Goal: Complete application form: Complete application form

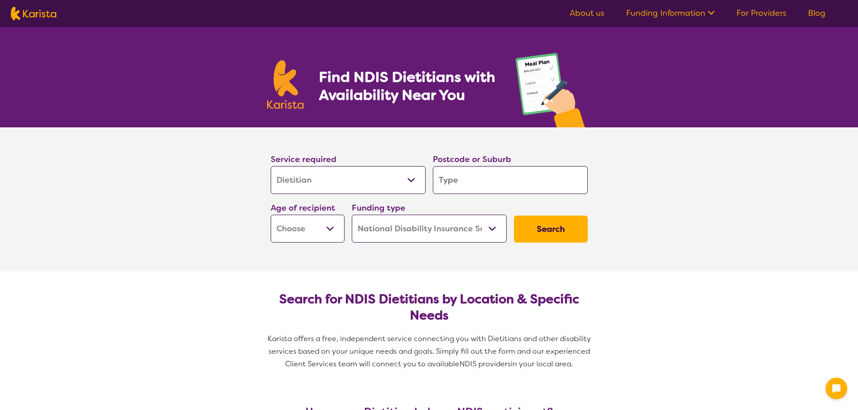
select select "Dietitian"
select select "NDIS"
select select "Dietitian"
select select "NDIS"
click at [455, 182] on input "search" at bounding box center [510, 180] width 155 height 28
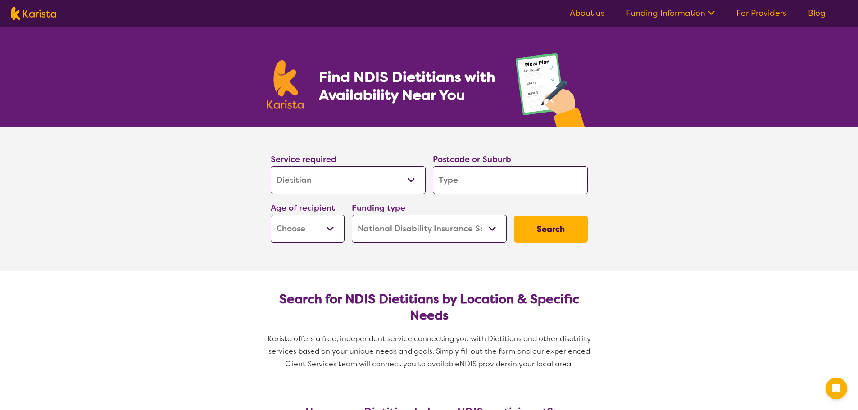
type input "5"
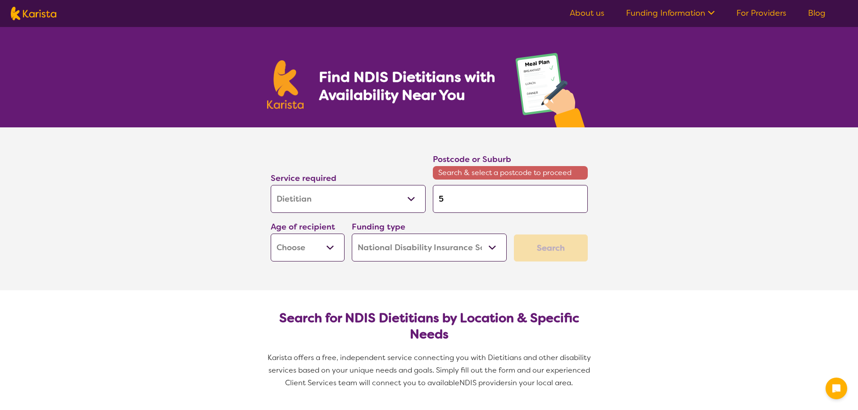
type input "51"
type input "516"
type input "5162"
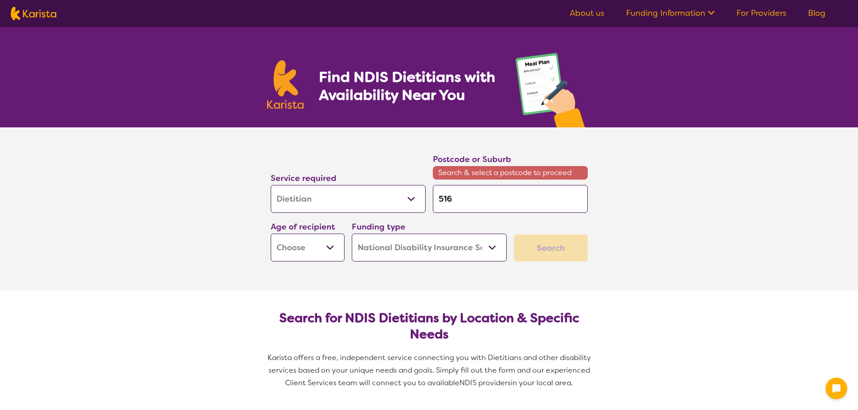
type input "5162"
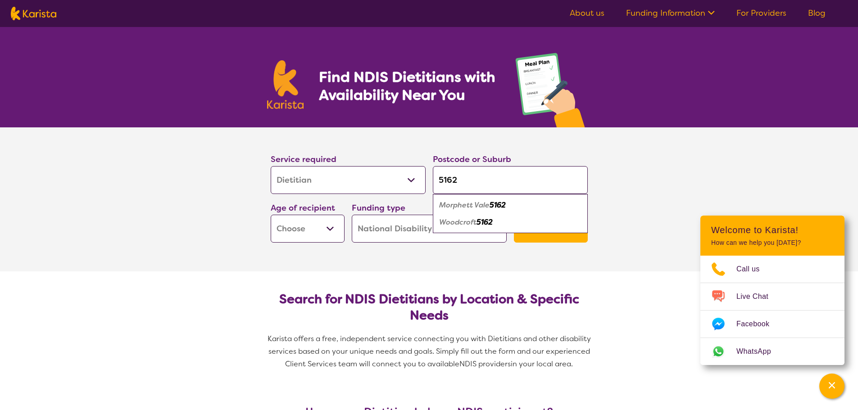
type input "5162"
click at [462, 209] on em "Morphett Vale" at bounding box center [464, 204] width 50 height 9
click at [312, 231] on select "Early Childhood - 0 to 9 Child - 10 to 11 Adolescent - 12 to 17 Adult - 18 to 6…" at bounding box center [308, 229] width 74 height 28
click at [324, 225] on select "Early Childhood - 0 to 9 Child - 10 to 11 Adolescent - 12 to 17 Adult - 18 to 6…" at bounding box center [308, 229] width 74 height 28
select select "AD"
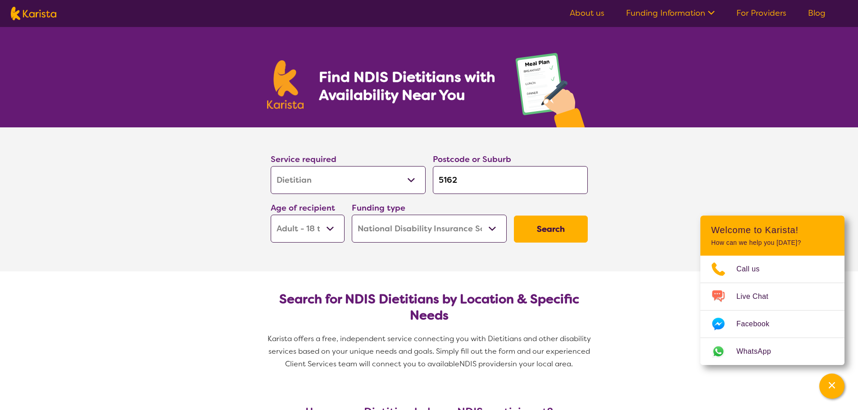
click at [271, 215] on select "Early Childhood - 0 to 9 Child - 10 to 11 Adolescent - 12 to 17 Adult - 18 to 6…" at bounding box center [308, 229] width 74 height 28
select select "AD"
click at [423, 231] on select "Home Care Package (HCP) National Disability Insurance Scheme (NDIS) I don't know" at bounding box center [429, 229] width 155 height 28
click at [352, 215] on select "Home Care Package (HCP) National Disability Insurance Scheme (NDIS) I don't know" at bounding box center [429, 229] width 155 height 28
click at [542, 231] on button "Search" at bounding box center [551, 229] width 74 height 27
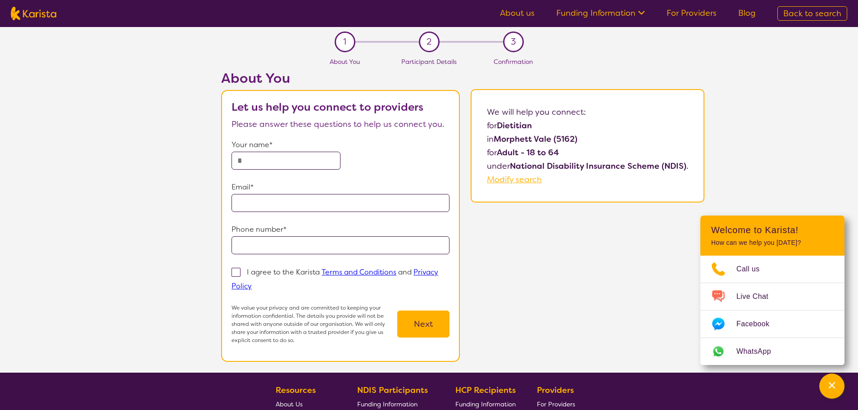
click at [256, 155] on input "text" at bounding box center [285, 161] width 109 height 18
type input "**********"
click at [253, 208] on input "email" at bounding box center [340, 203] width 218 height 18
type input "**********"
click at [272, 243] on input "tel" at bounding box center [340, 245] width 218 height 18
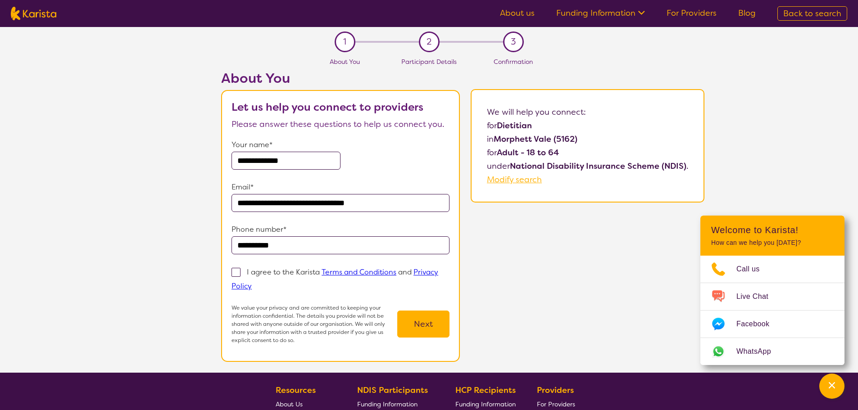
type input "**********"
click at [234, 273] on span at bounding box center [235, 272] width 9 height 9
click at [252, 283] on input "I agree to the Karista Terms and Conditions and Privacy Policy" at bounding box center [255, 286] width 6 height 6
checkbox input "true"
click at [429, 323] on button "Next" at bounding box center [423, 324] width 52 height 27
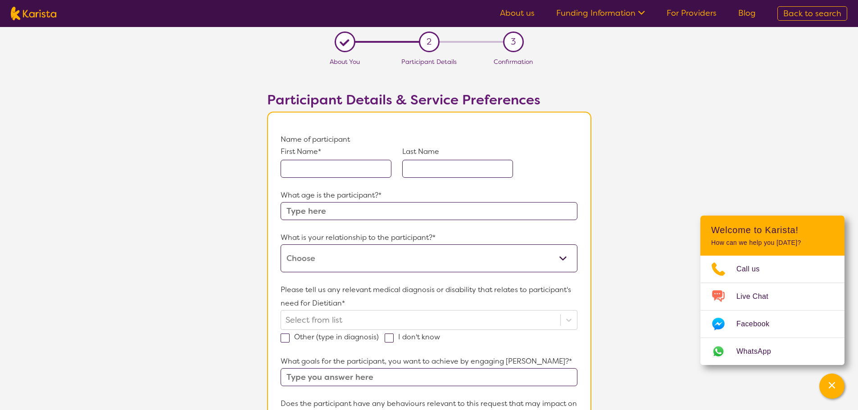
click at [304, 170] on input "text" at bounding box center [335, 169] width 111 height 18
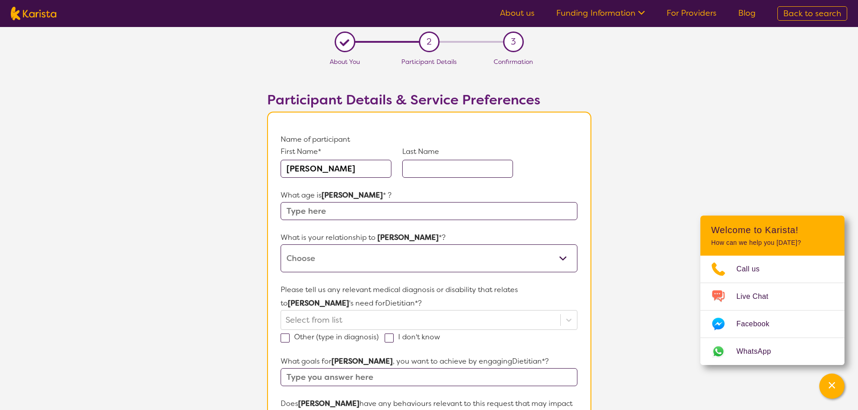
type input "[PERSON_NAME]"
type input "Scholes"
click at [307, 211] on input "text" at bounding box center [428, 211] width 296 height 18
click at [339, 212] on input "text" at bounding box center [428, 211] width 296 height 18
click at [333, 211] on input "text" at bounding box center [428, 211] width 296 height 18
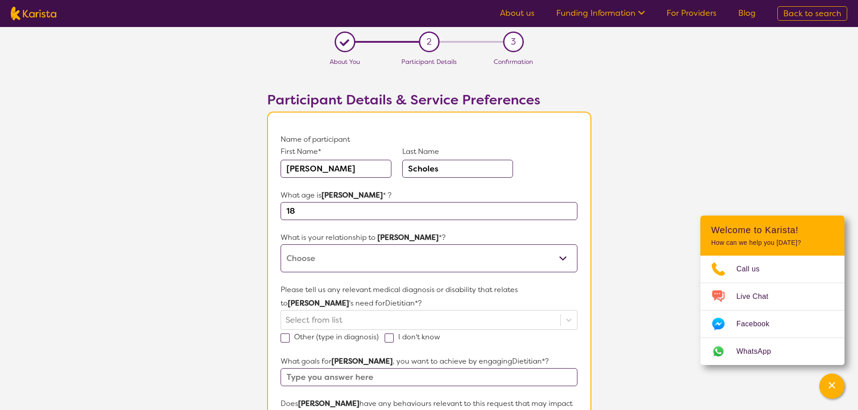
type input "18"
click at [325, 259] on select "This request is for myself I am their parent I am their child I am their spouse…" at bounding box center [428, 258] width 296 height 28
select select "I am their parent"
click at [280, 244] on select "This request is for myself I am their parent I am their child I am their spouse…" at bounding box center [428, 258] width 296 height 28
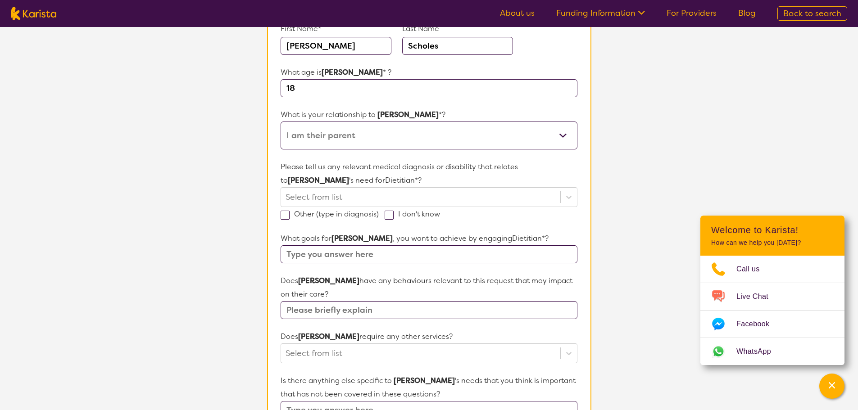
scroll to position [135, 0]
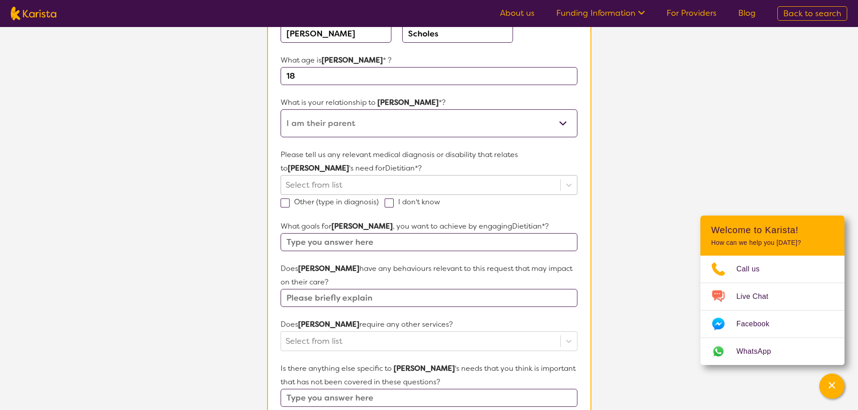
click at [303, 185] on div at bounding box center [420, 184] width 270 height 15
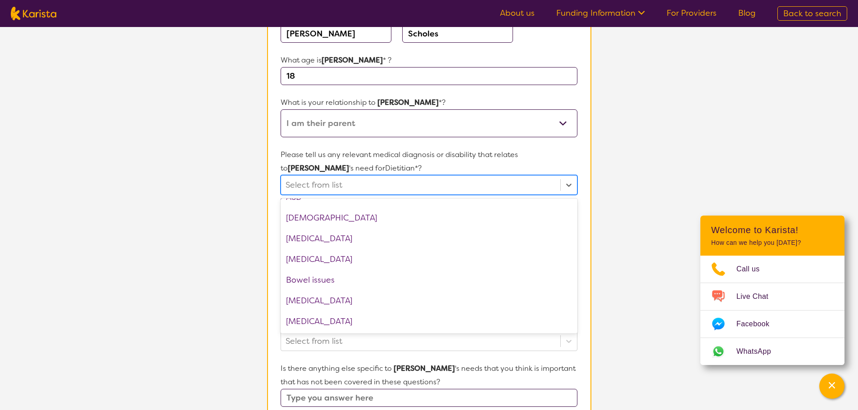
scroll to position [180, 0]
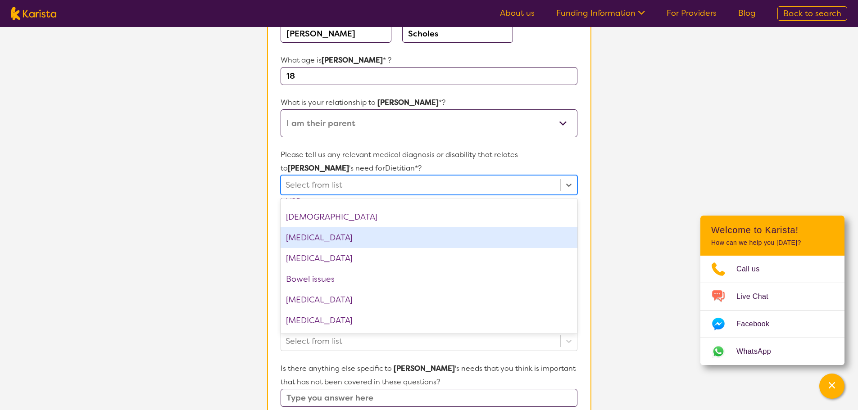
click at [315, 238] on div "[MEDICAL_DATA]" at bounding box center [428, 237] width 296 height 21
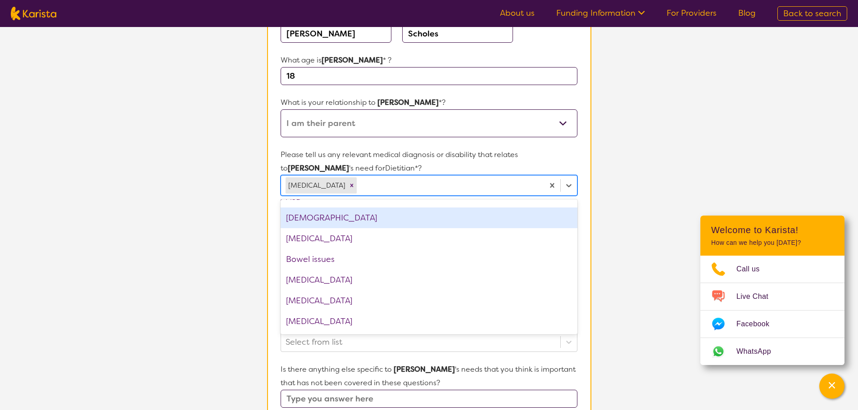
click at [256, 209] on section "Participant Details & Service Preferences Name of participant First Name* [PERS…" at bounding box center [429, 310] width 346 height 751
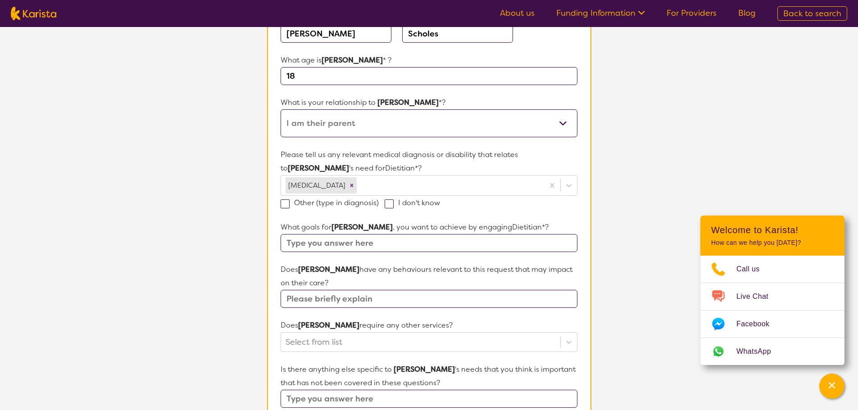
click at [311, 303] on input "text" at bounding box center [428, 299] width 296 height 18
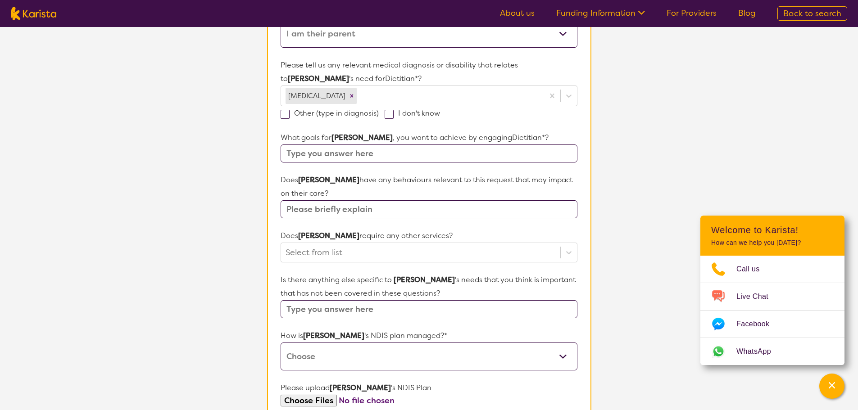
scroll to position [225, 0]
click at [323, 212] on input "text" at bounding box center [428, 209] width 296 height 18
type input "Very to the point, needs structure"
click at [343, 251] on div at bounding box center [420, 251] width 270 height 15
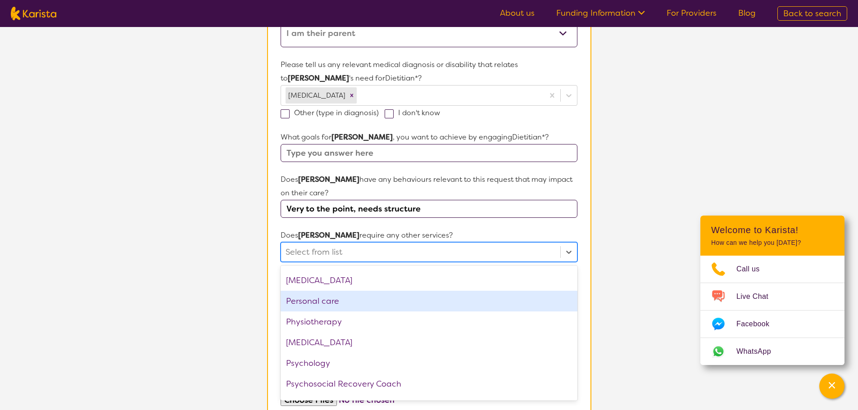
click at [344, 307] on div "Personal care" at bounding box center [428, 301] width 296 height 21
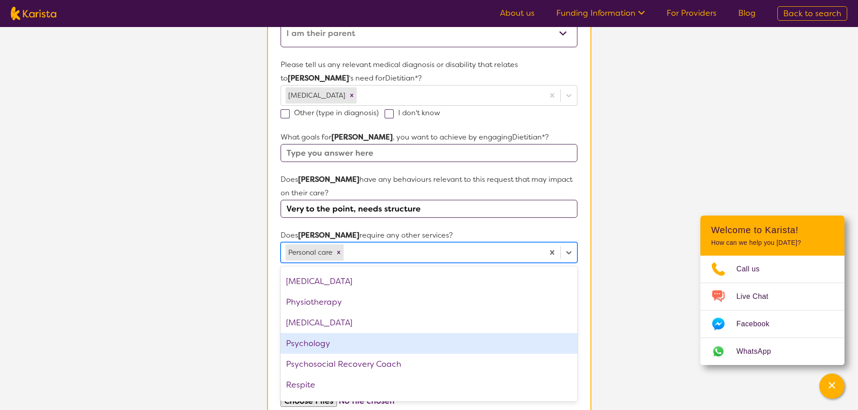
click at [324, 342] on div "Psychology" at bounding box center [428, 343] width 296 height 21
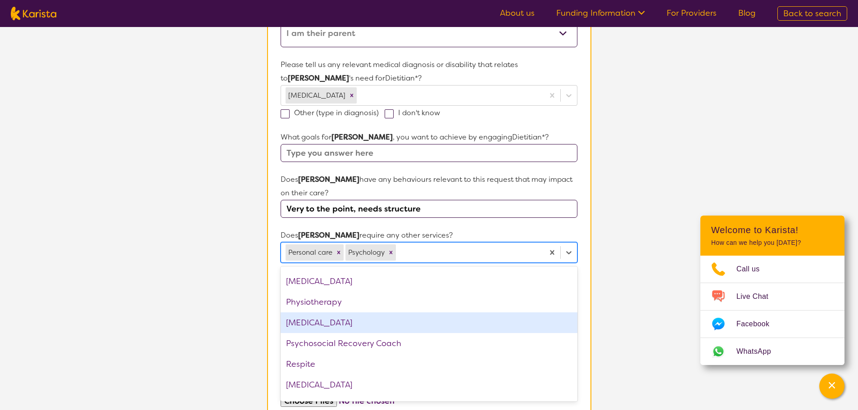
scroll to position [262, 0]
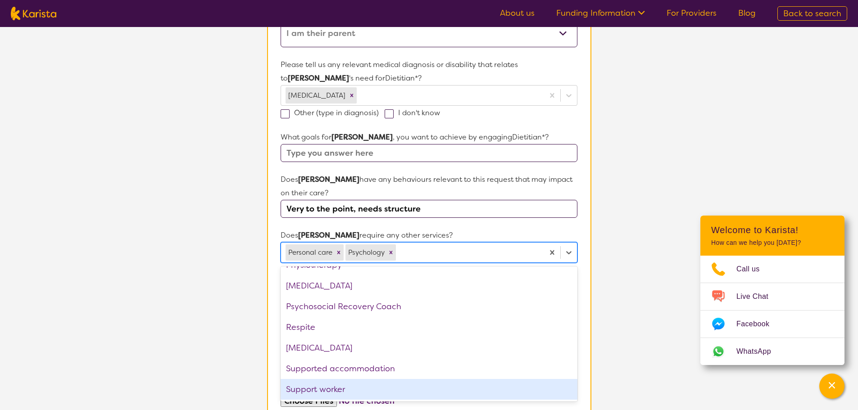
click at [334, 386] on div "Support worker" at bounding box center [428, 389] width 296 height 21
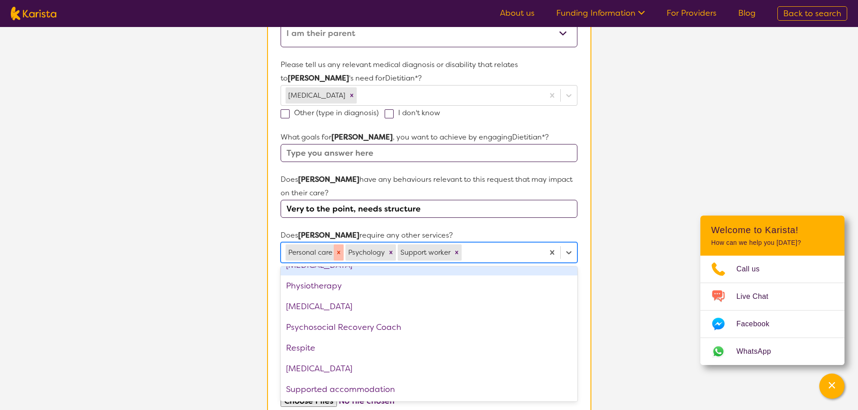
click at [339, 254] on icon "Remove Personal care" at bounding box center [338, 252] width 6 height 6
click at [576, 229] on p "Does [PERSON_NAME] require any other services?" at bounding box center [428, 236] width 296 height 14
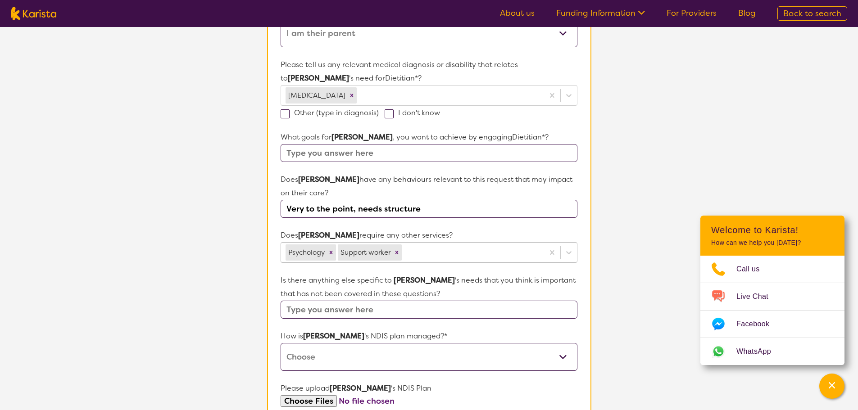
click at [325, 307] on input "text" at bounding box center [428, 310] width 296 height 18
click at [323, 351] on select "Self-managed NDIS plan Managed by a registered plan management provider (not th…" at bounding box center [428, 357] width 296 height 28
select select "Self Managed"
click at [280, 343] on select "Self-managed NDIS plan Managed by a registered plan management provider (not th…" at bounding box center [428, 357] width 296 height 28
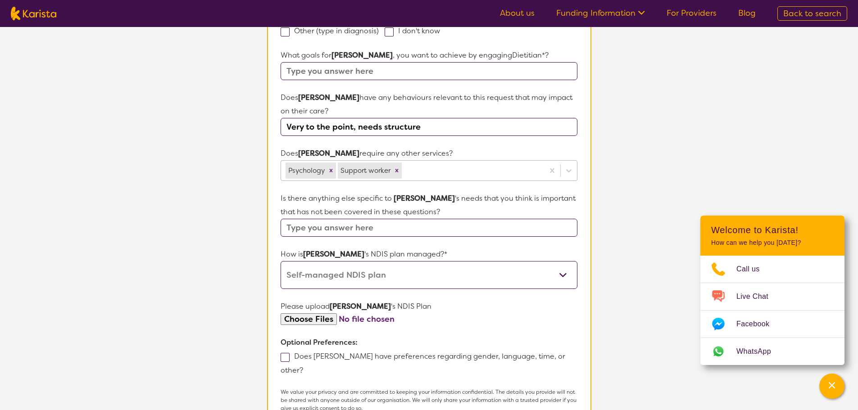
scroll to position [360, 0]
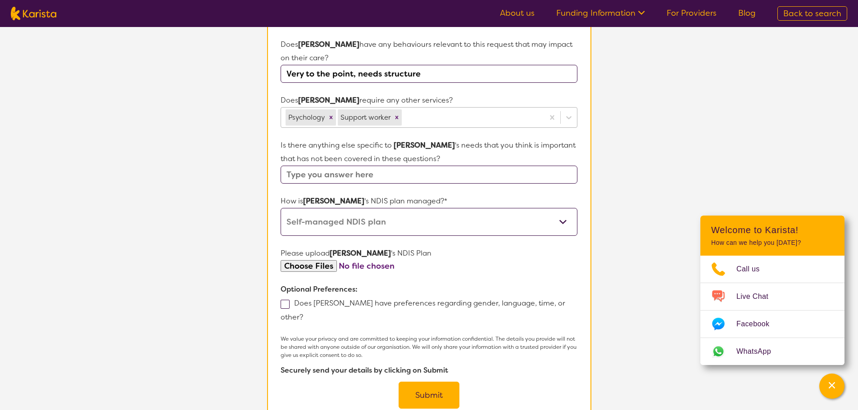
click at [442, 382] on button "Submit" at bounding box center [428, 395] width 61 height 27
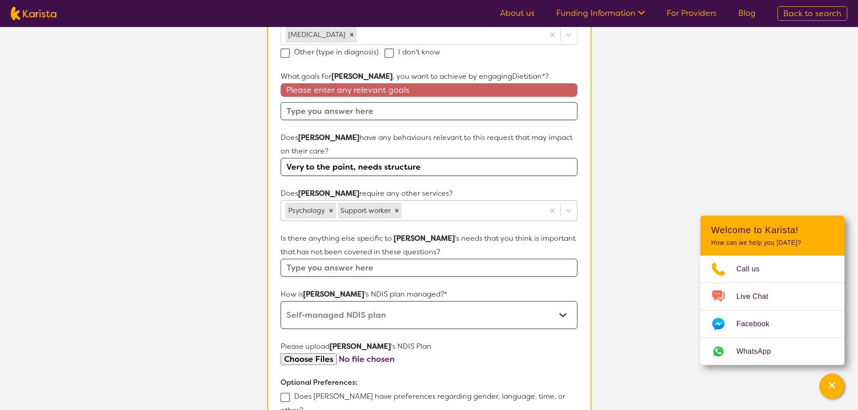
scroll to position [270, 0]
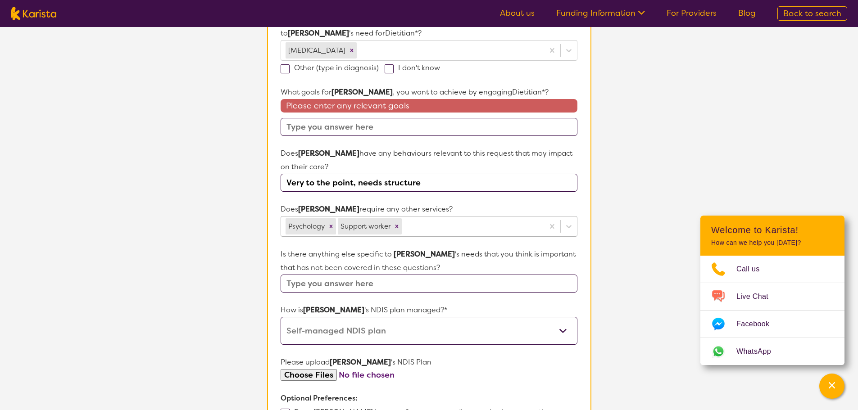
click at [303, 124] on input "text" at bounding box center [428, 127] width 296 height 18
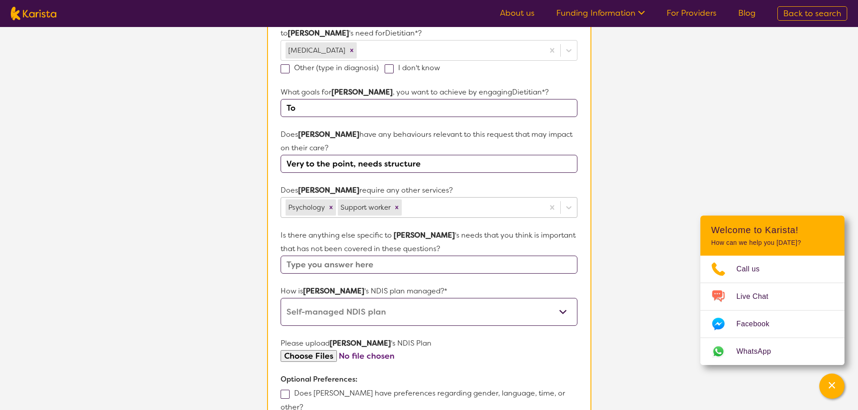
type input "T"
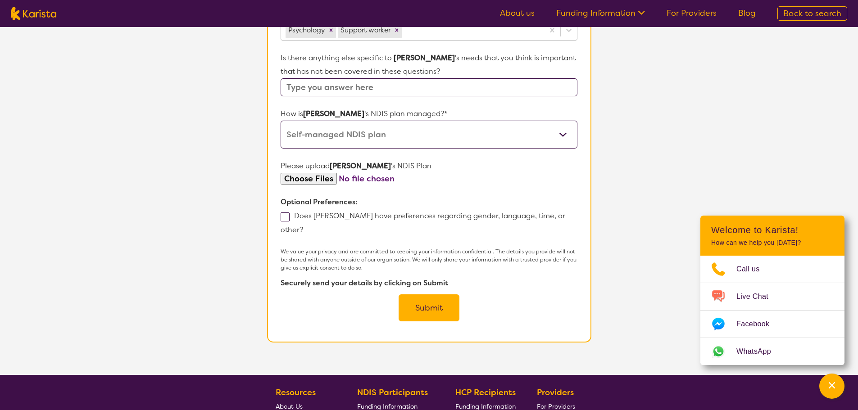
scroll to position [450, 0]
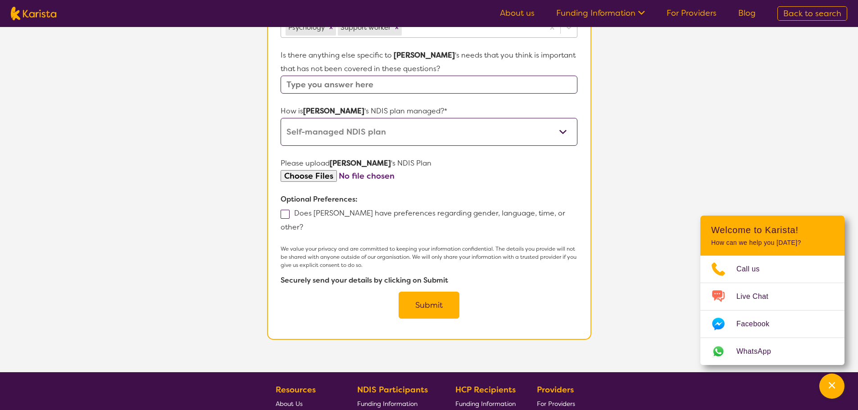
type input "He has put on a lot of weight and we need to assist him to understand what he n…"
click at [424, 292] on button "Submit" at bounding box center [428, 305] width 61 height 27
